Goal: Task Accomplishment & Management: Use online tool/utility

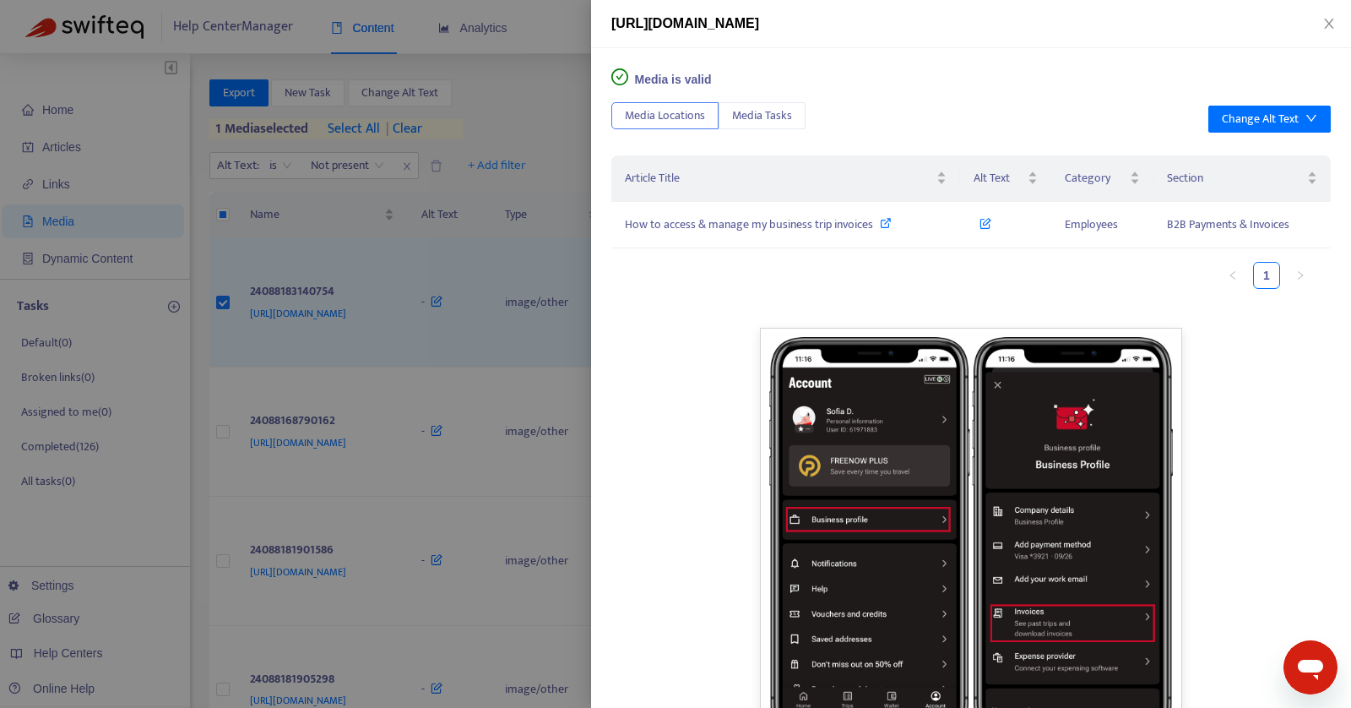
scroll to position [53, 0]
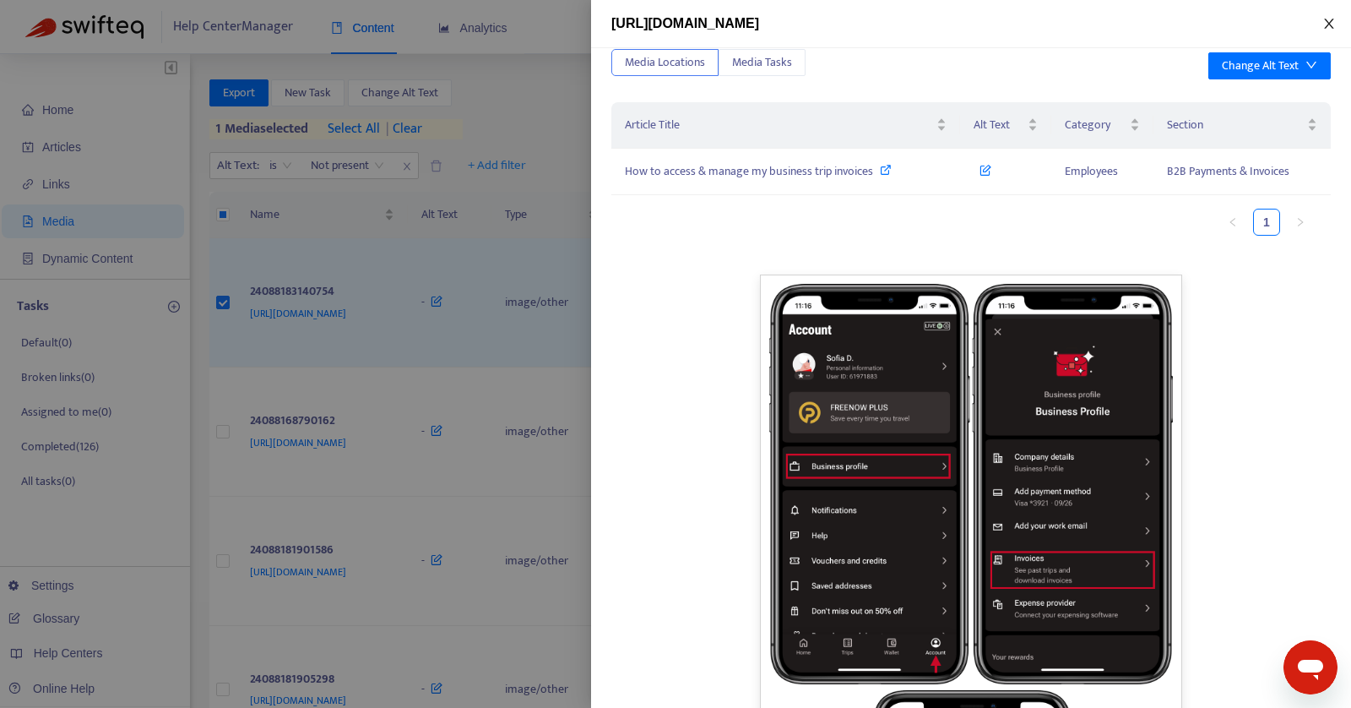
click at [1331, 21] on icon "close" at bounding box center [1328, 24] width 9 height 10
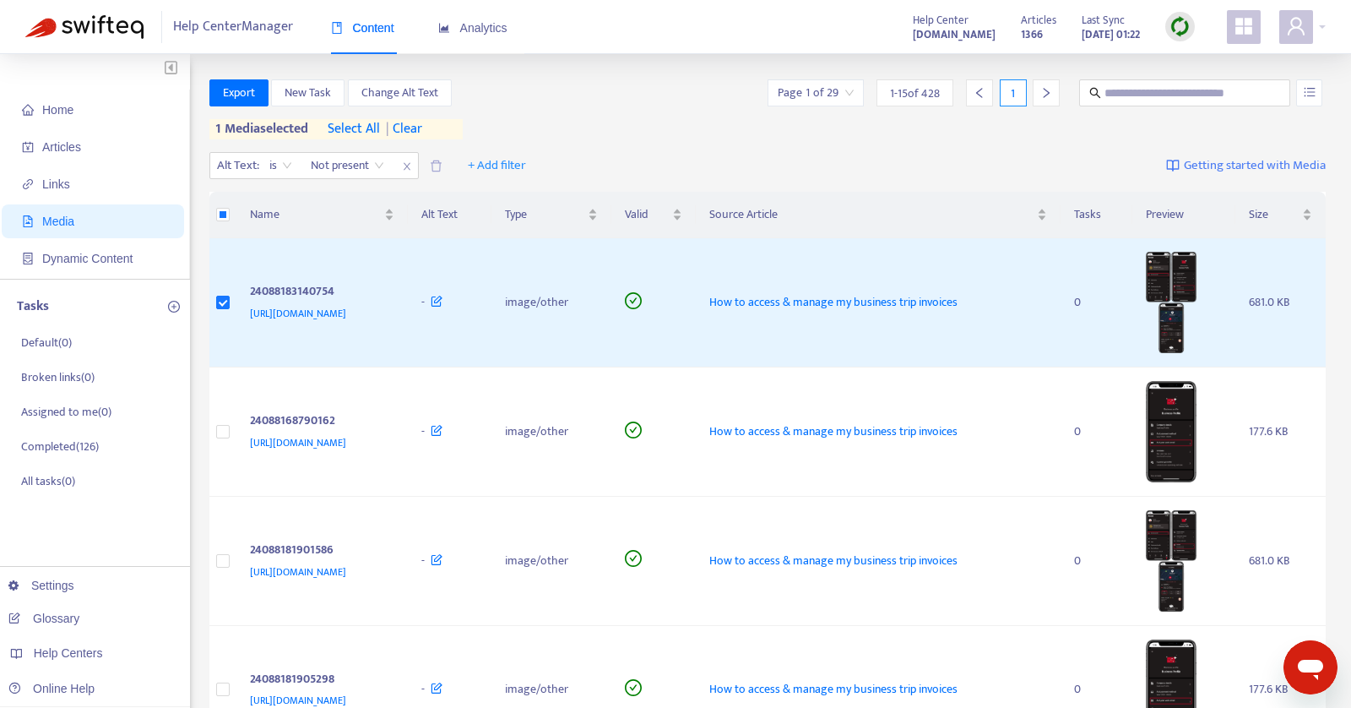
click at [100, 215] on span "Media" at bounding box center [96, 221] width 149 height 34
click at [84, 176] on span "Links" at bounding box center [96, 184] width 149 height 34
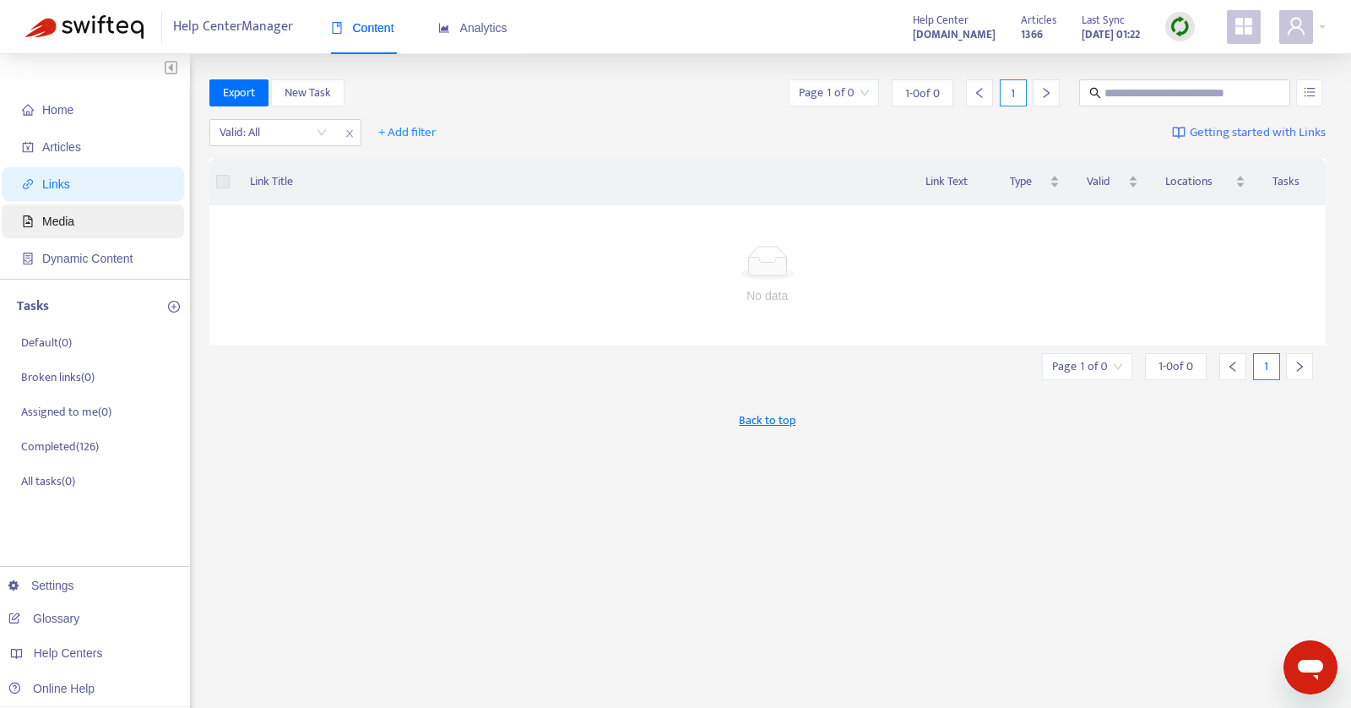
click at [72, 209] on span "Media" at bounding box center [96, 221] width 149 height 34
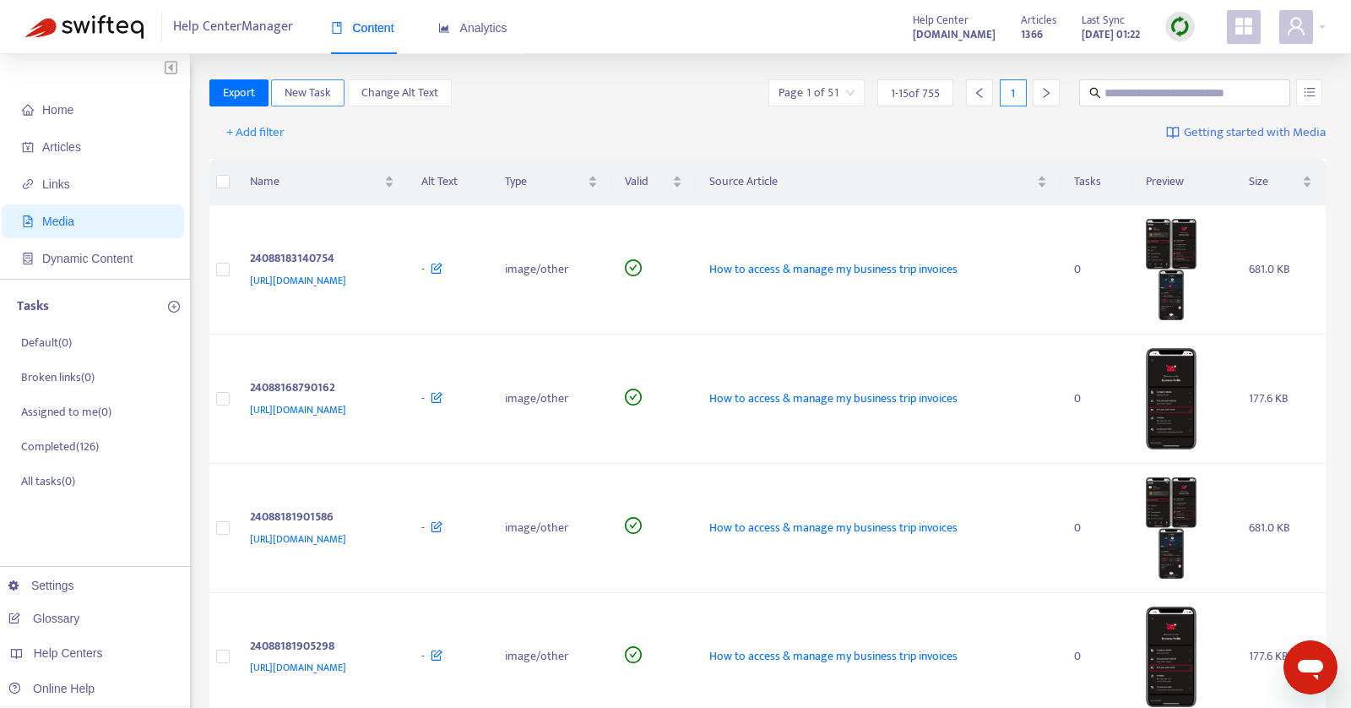
click at [288, 87] on span "New Task" at bounding box center [308, 93] width 46 height 19
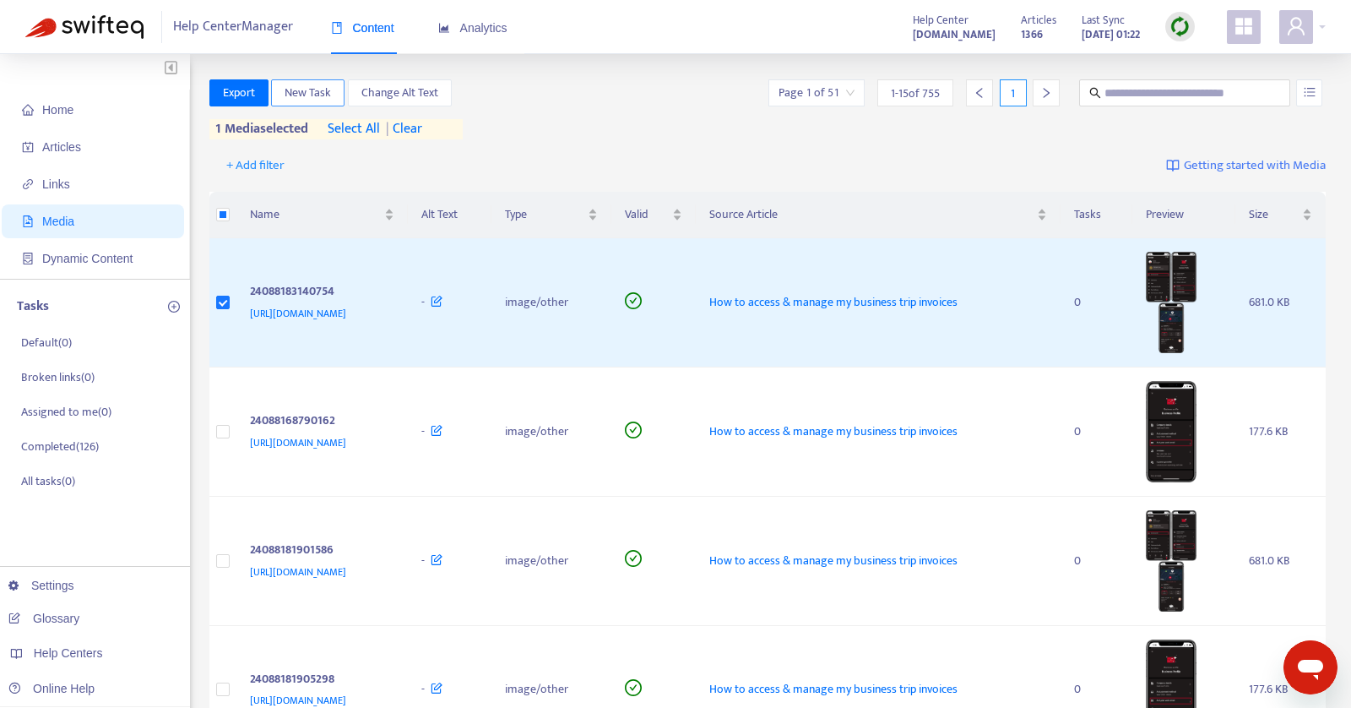
click at [306, 93] on span "New Task" at bounding box center [308, 93] width 46 height 19
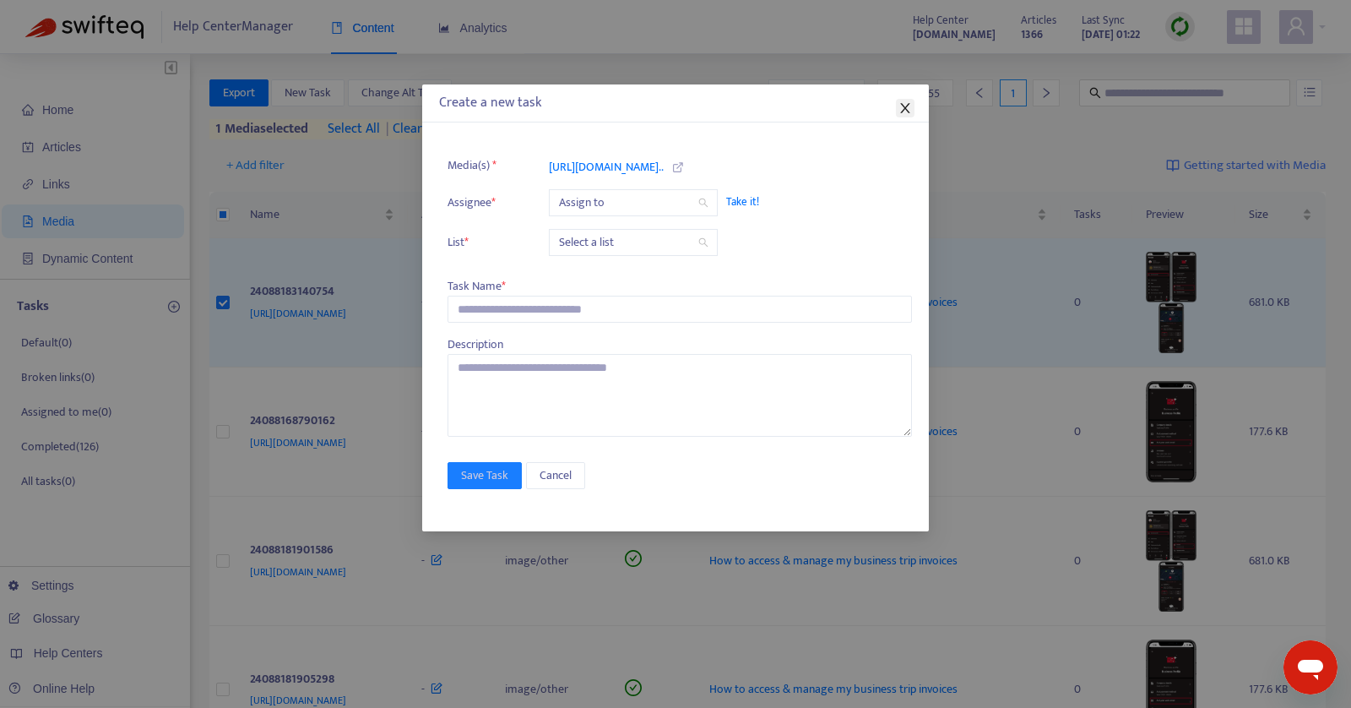
click at [907, 110] on icon "close" at bounding box center [904, 108] width 9 height 10
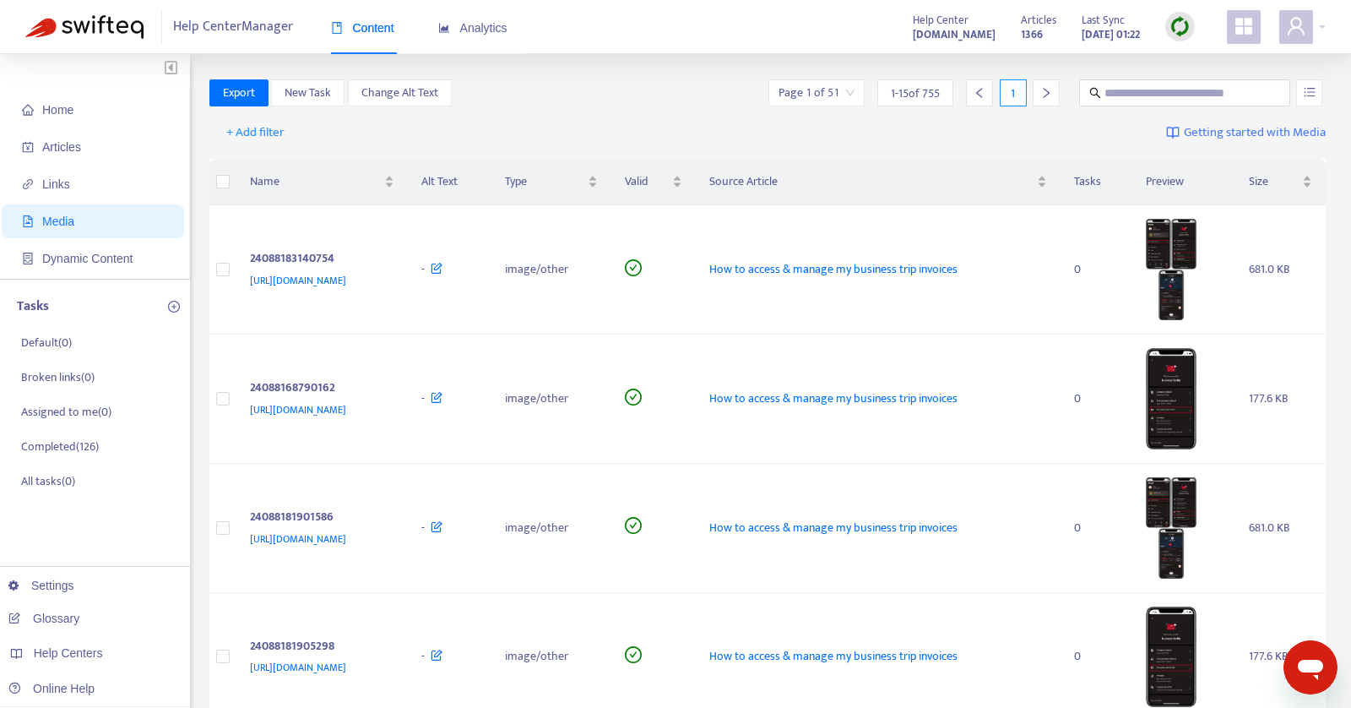
click at [1234, 134] on span "Getting started with Media" at bounding box center [1255, 132] width 142 height 19
